Goal: Navigation & Orientation: Understand site structure

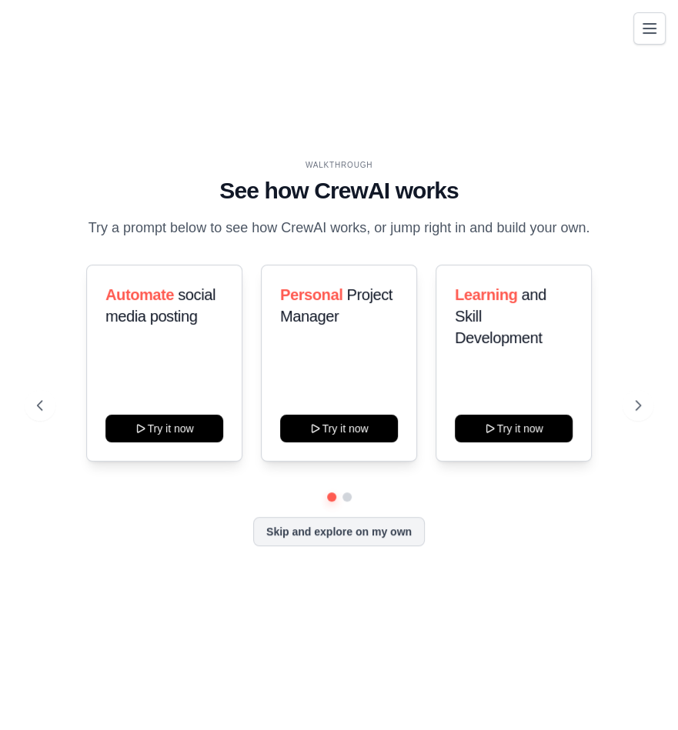
click at [282, 726] on main "WALKTHROUGH See how CrewAI works Try a prompt below to see how CrewAI works, or…" at bounding box center [339, 365] width 678 height 730
drag, startPoint x: 674, startPoint y: 340, endPoint x: 847, endPoint y: 358, distance: 174.0
click at [678, 358] on html "mooseconstruction@gmail.com Settings Build Automations Resources" at bounding box center [339, 365] width 678 height 730
click at [342, 529] on button "Skip and explore on my own" at bounding box center [338, 529] width 171 height 29
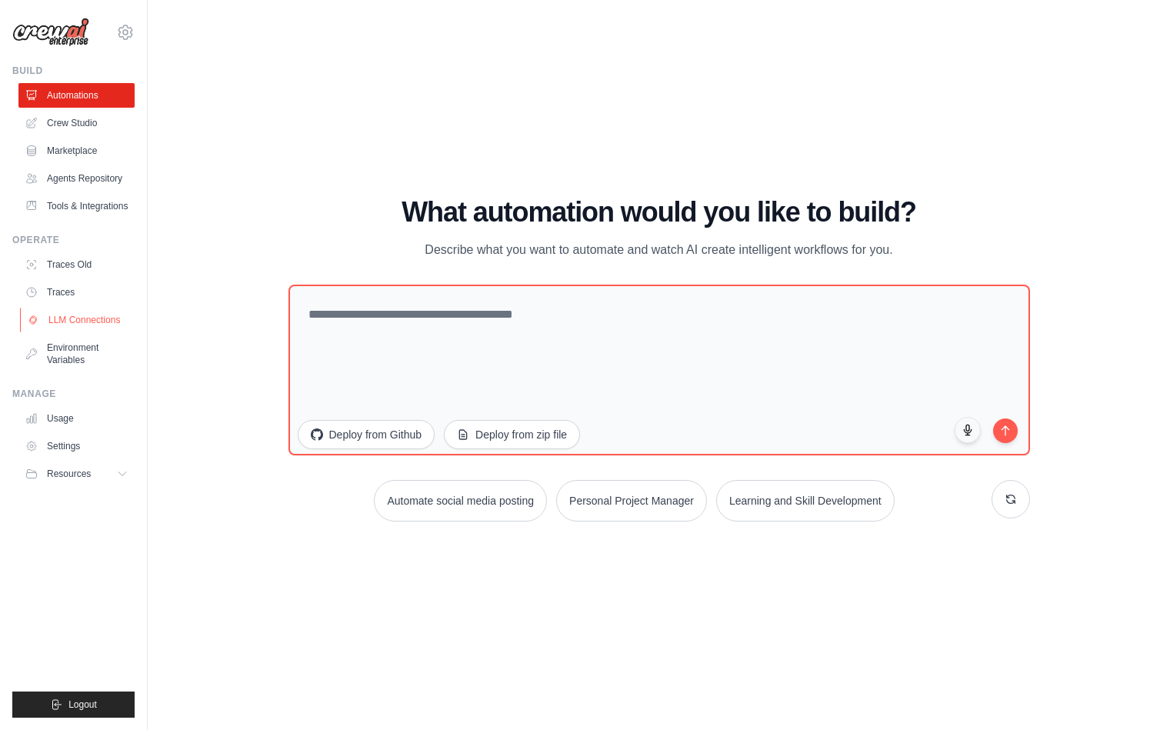
click at [92, 315] on link "LLM Connections" at bounding box center [78, 320] width 116 height 25
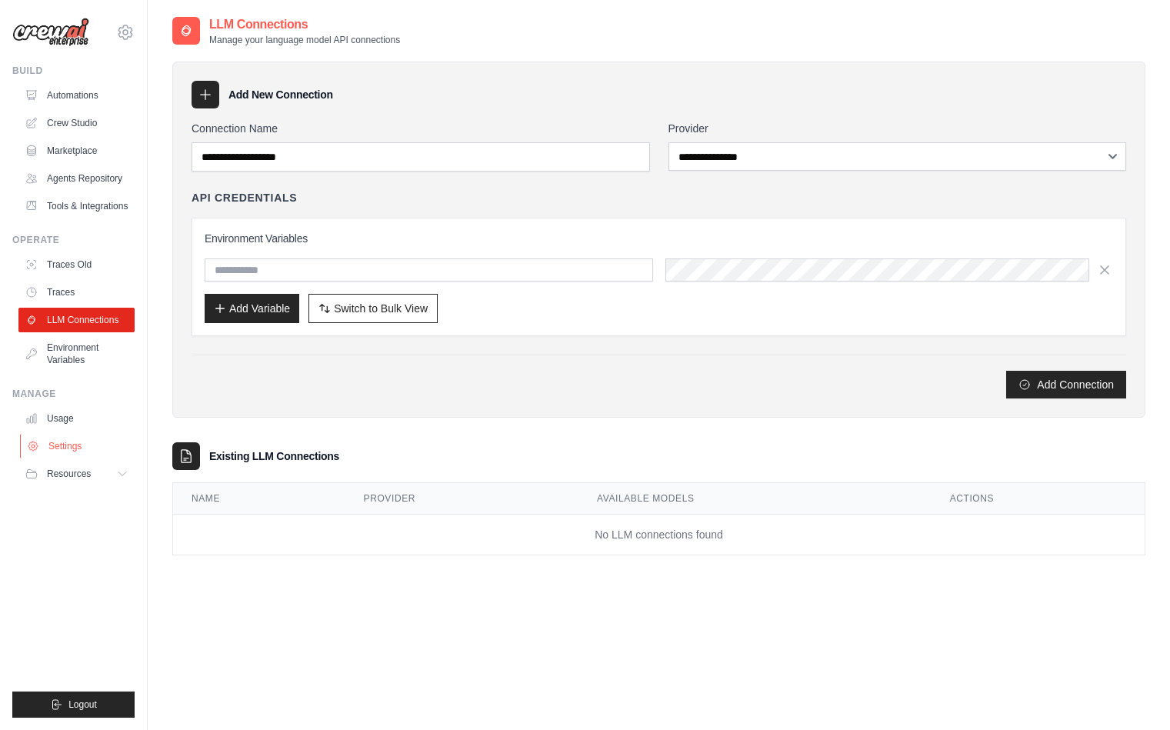
click at [63, 445] on link "Settings" at bounding box center [78, 446] width 116 height 25
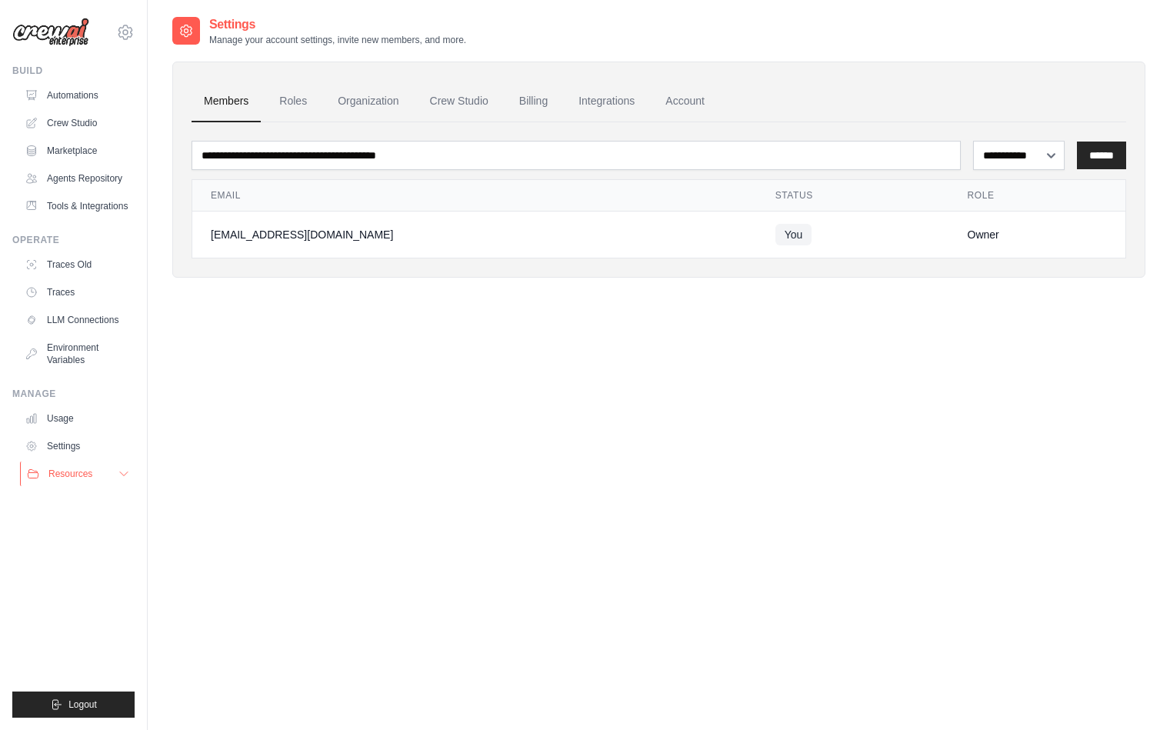
click at [57, 469] on span "Resources" at bounding box center [70, 474] width 44 height 12
click at [102, 171] on link "Agents Repository" at bounding box center [78, 178] width 116 height 25
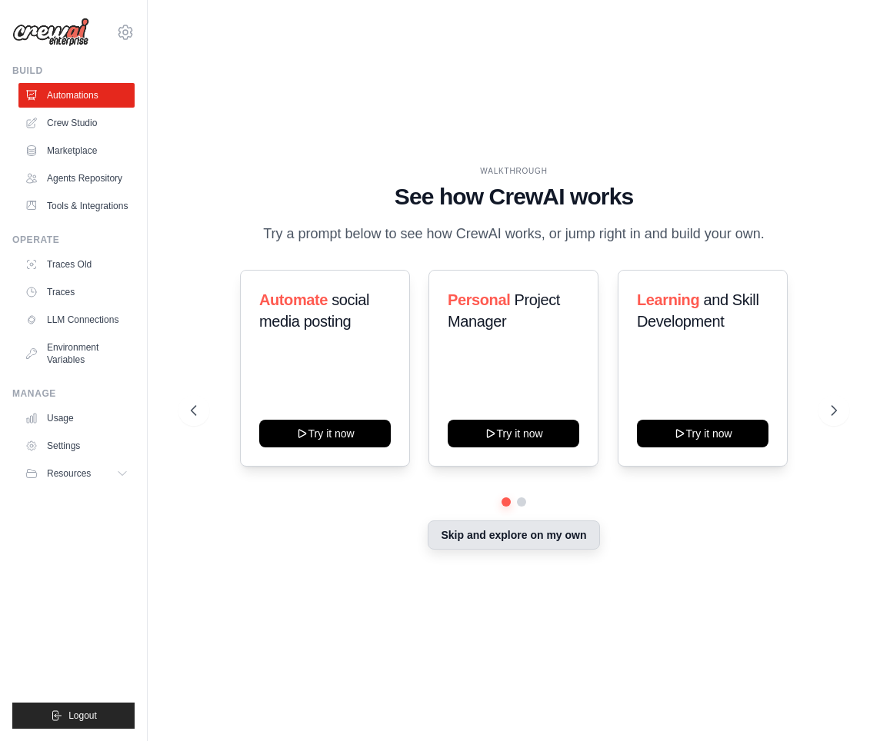
click at [508, 537] on button "Skip and explore on my own" at bounding box center [513, 535] width 171 height 29
